Goal: Information Seeking & Learning: Learn about a topic

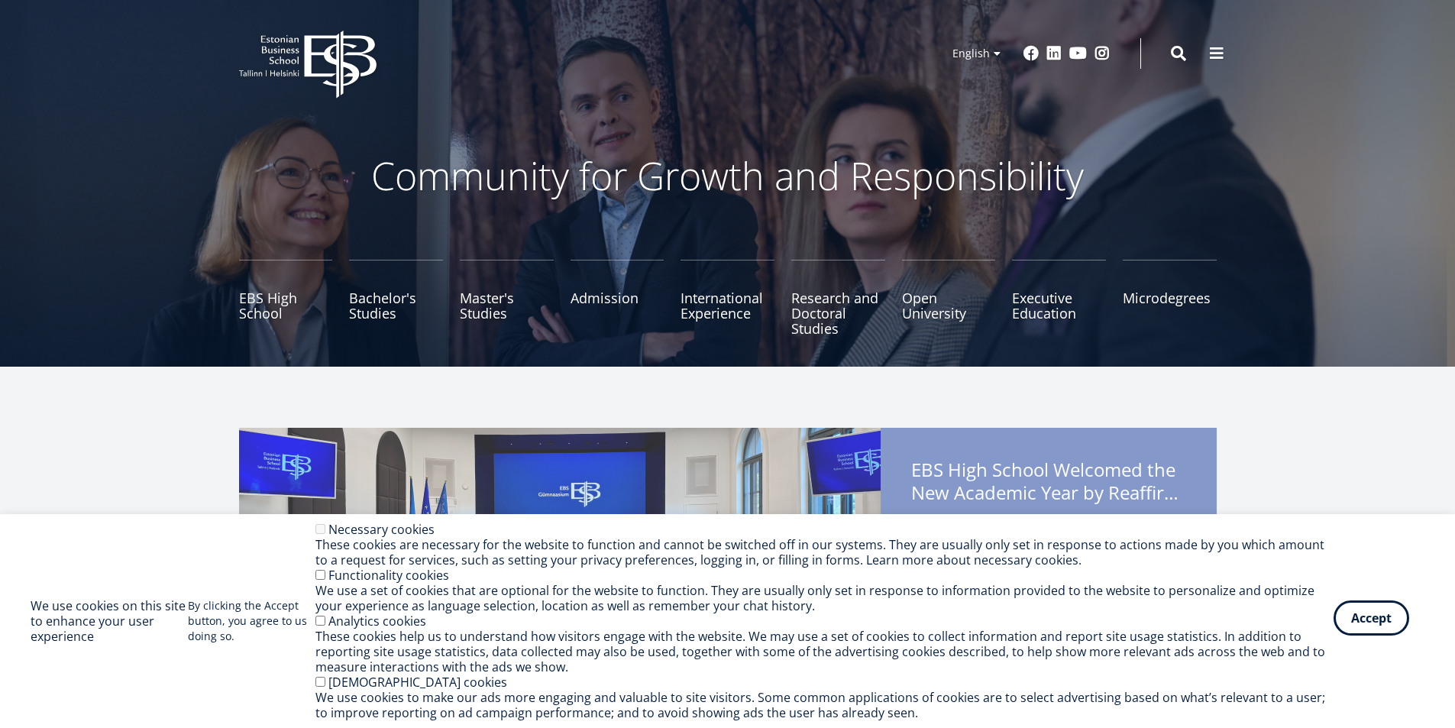
click at [1358, 622] on button "Accept" at bounding box center [1371, 617] width 76 height 35
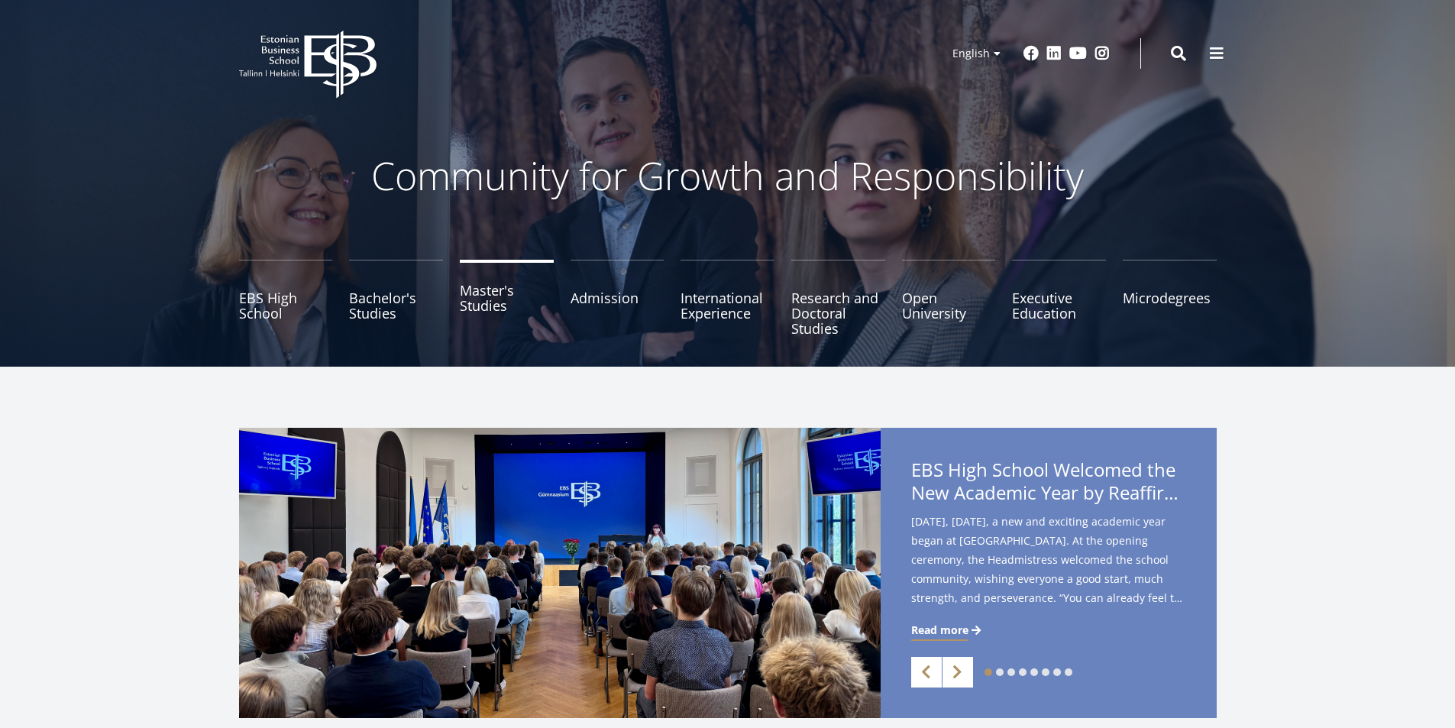
click at [480, 296] on link "Master's Studies" at bounding box center [507, 298] width 94 height 76
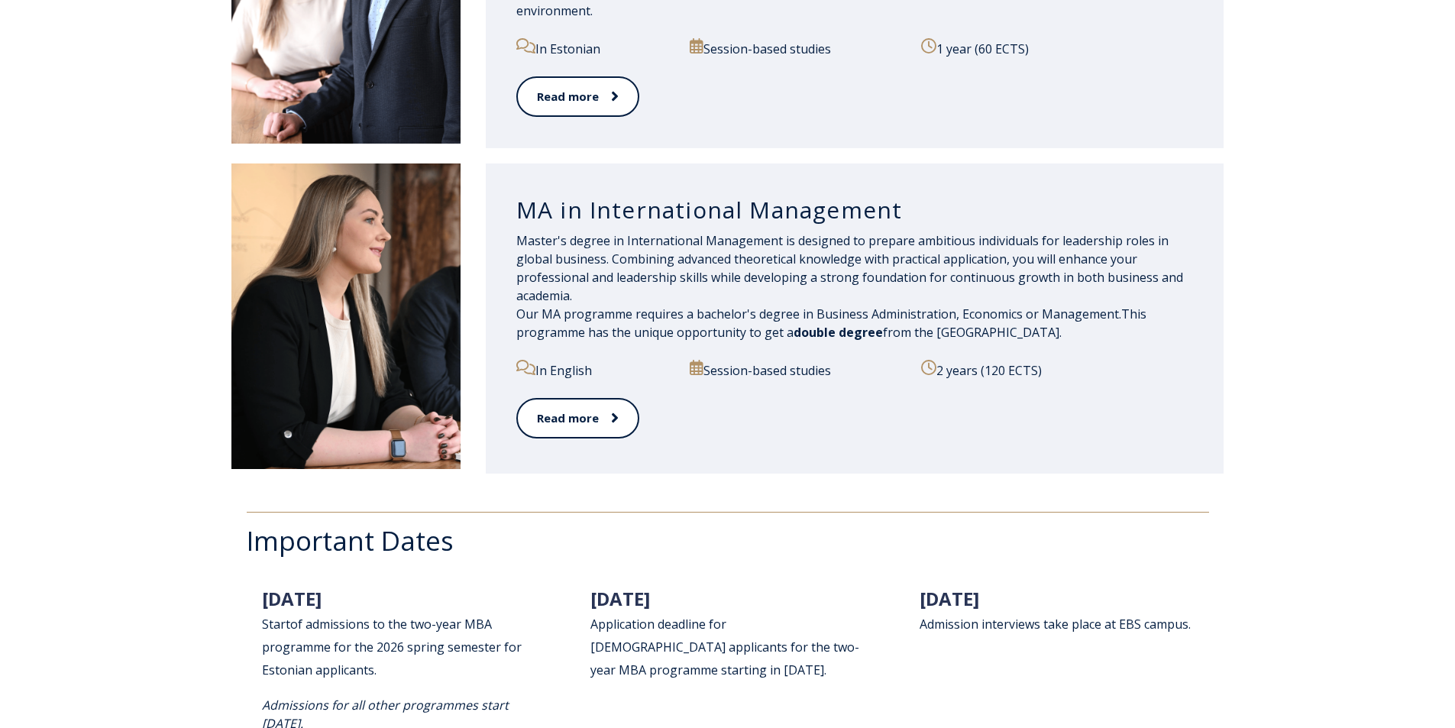
scroll to position [1451, 0]
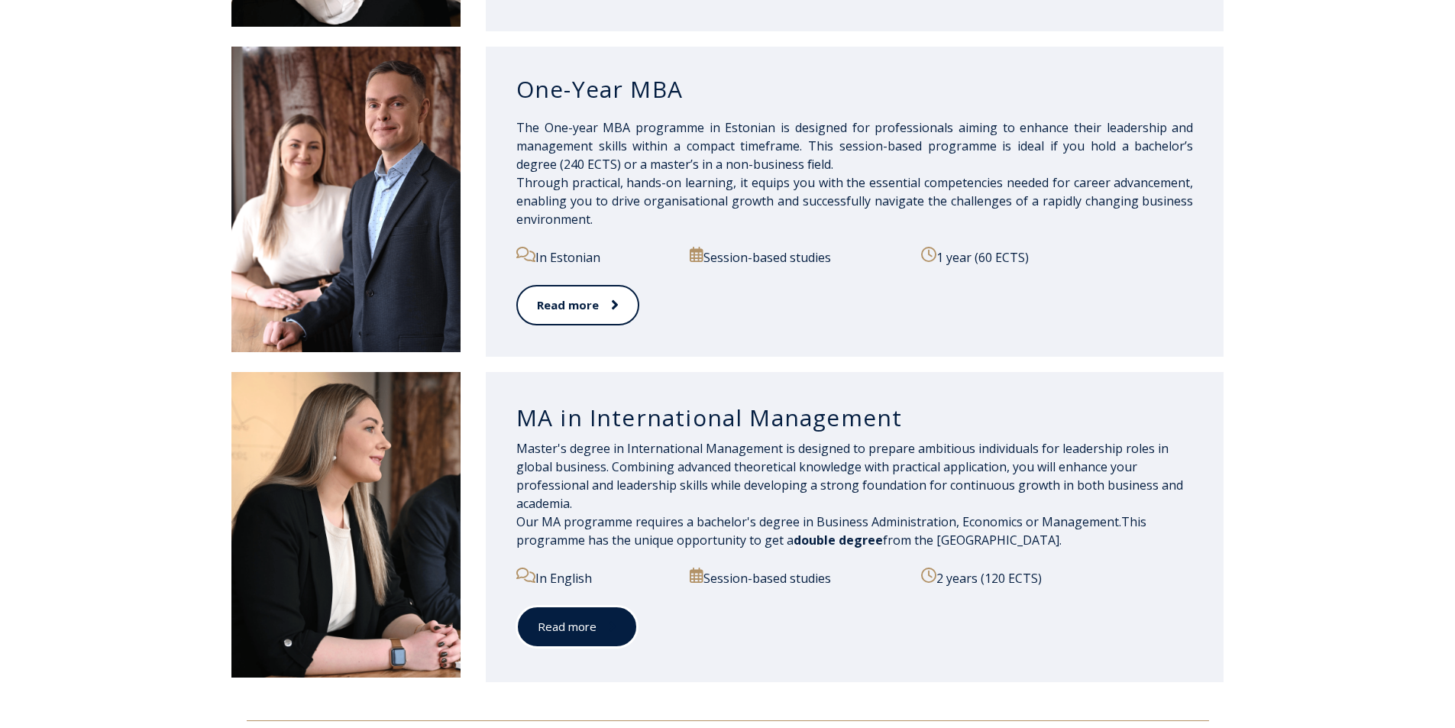
click at [555, 624] on link "Read more" at bounding box center [576, 627] width 121 height 42
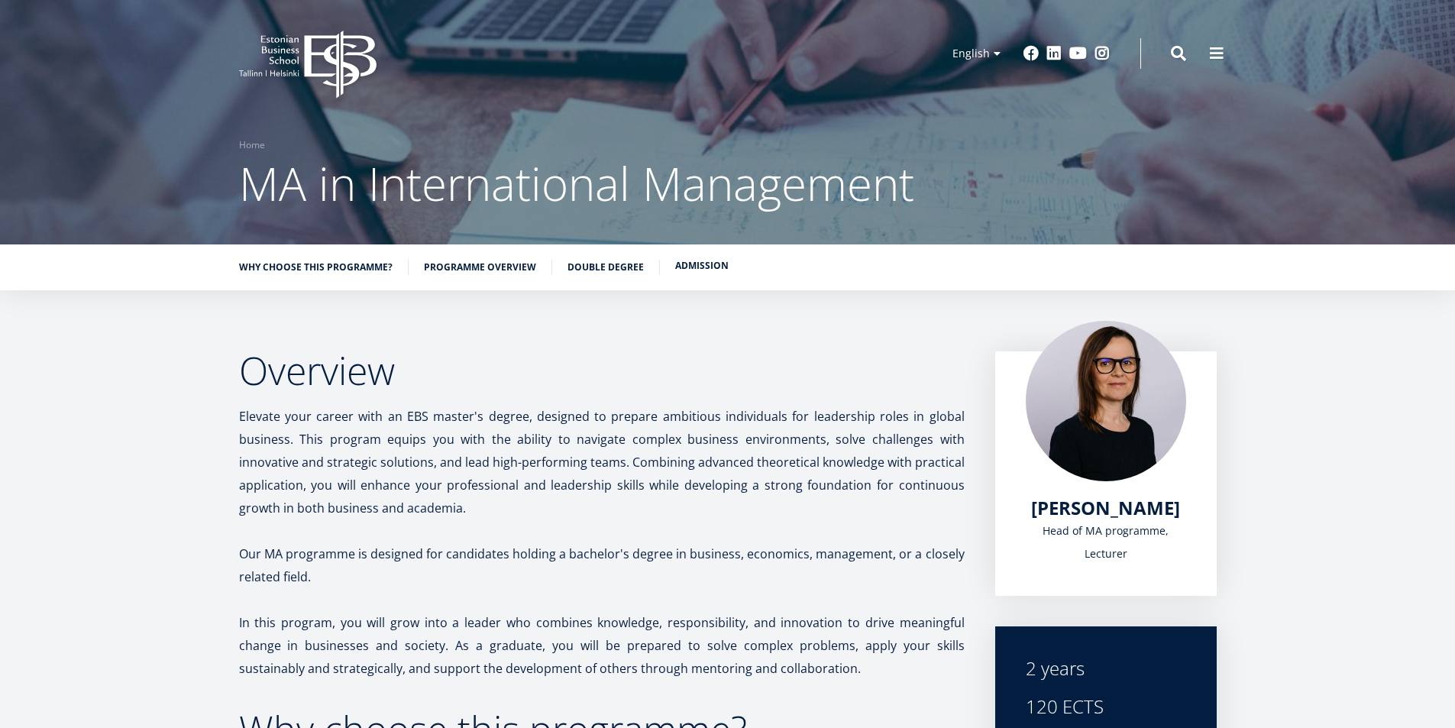
click at [700, 265] on link "Admission" at bounding box center [701, 265] width 53 height 15
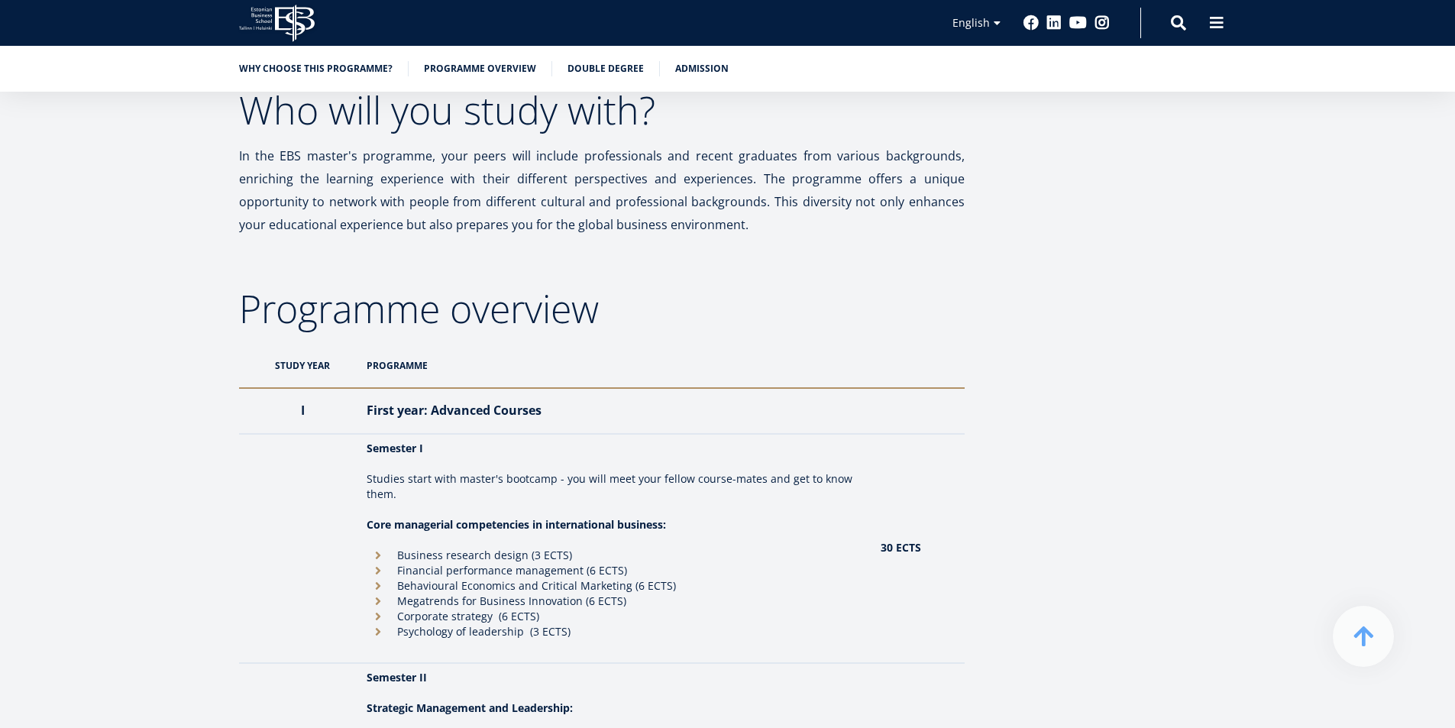
scroll to position [1186, 0]
